Goal: Task Accomplishment & Management: Manage account settings

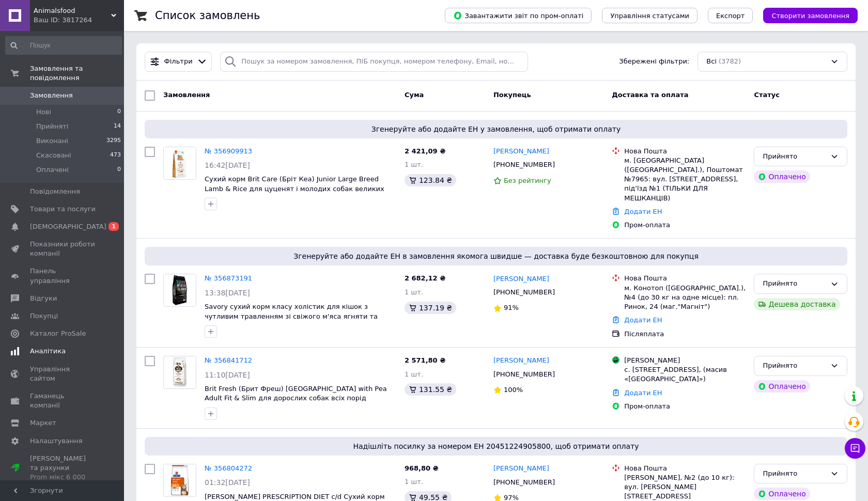
click at [52, 223] on span "[DEMOGRAPHIC_DATA]" at bounding box center [68, 226] width 76 height 9
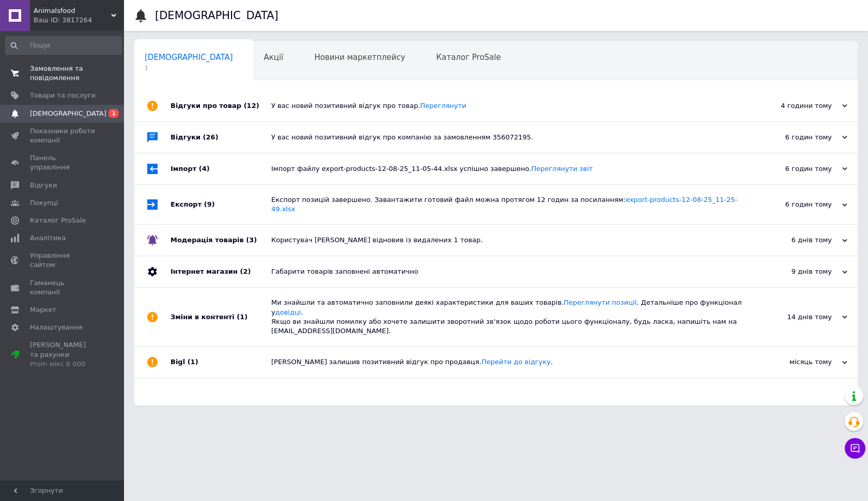
click at [55, 72] on span "Замовлення та повідомлення" at bounding box center [63, 73] width 66 height 19
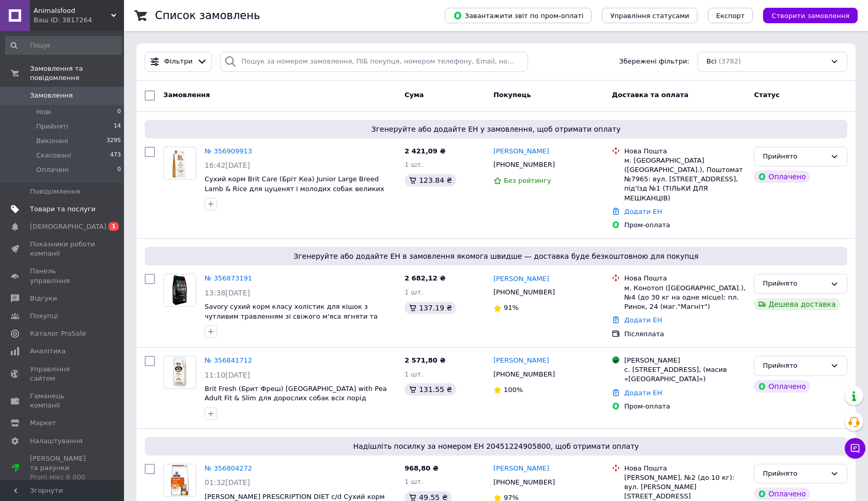
click at [50, 208] on span "Товари та послуги" at bounding box center [63, 209] width 66 height 9
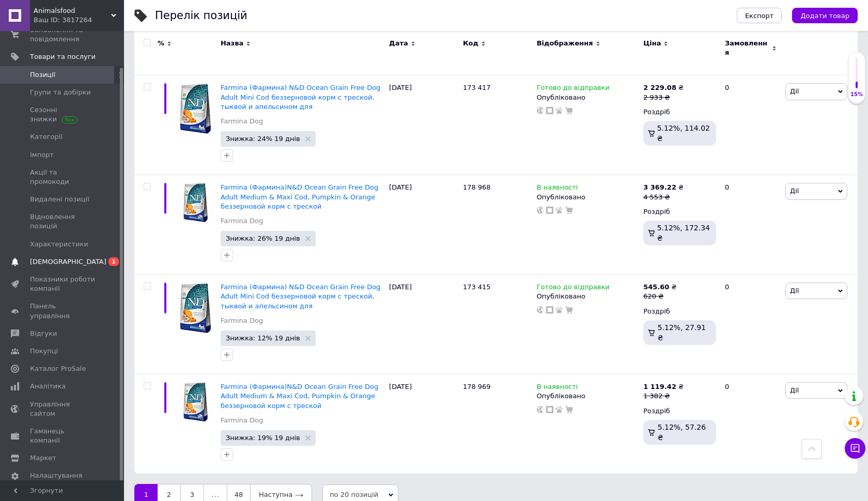
click at [70, 257] on span "[DEMOGRAPHIC_DATA]" at bounding box center [63, 261] width 66 height 9
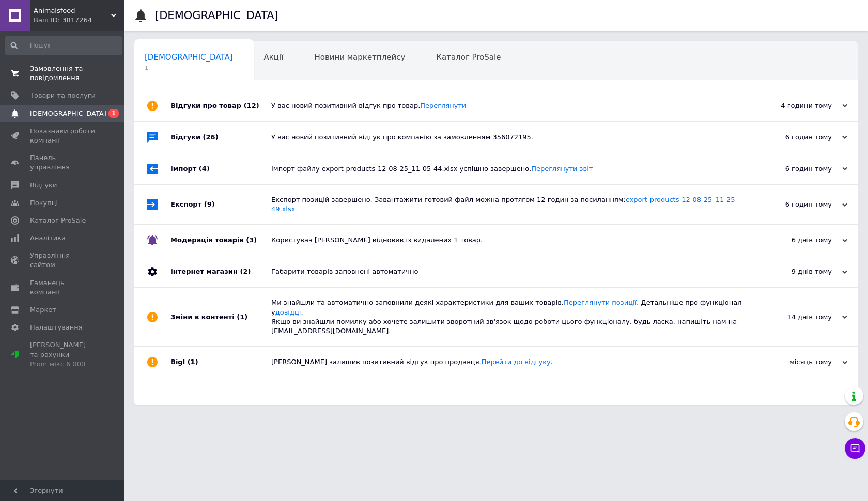
click at [52, 76] on span "Замовлення та повідомлення" at bounding box center [63, 73] width 66 height 19
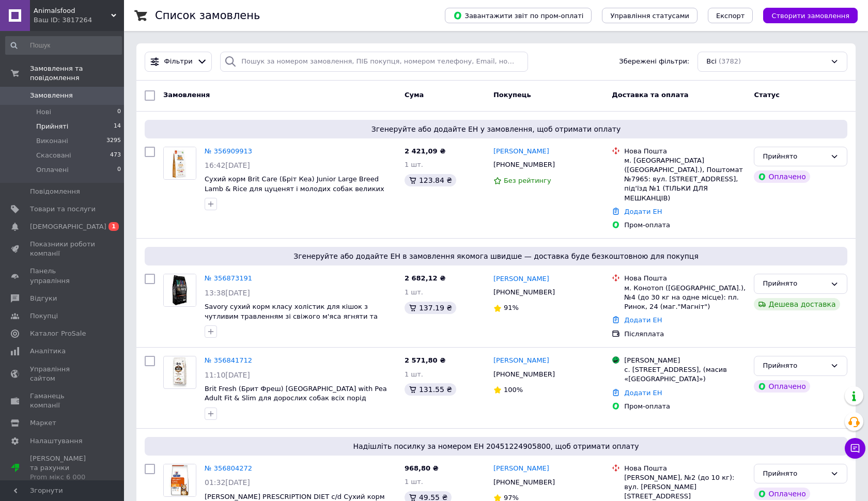
click at [60, 124] on span "Прийняті" at bounding box center [52, 126] width 32 height 9
